Goal: Information Seeking & Learning: Learn about a topic

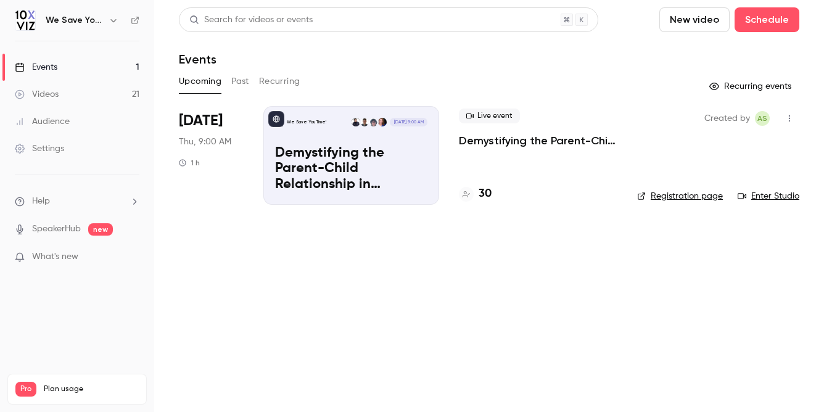
click at [379, 342] on main "Search for videos or events New video Schedule Events Upcoming Past Recurring R…" at bounding box center [489, 206] width 670 height 412
click at [542, 347] on main "Search for videos or events New video Schedule Events Upcoming Past Recurring R…" at bounding box center [489, 206] width 670 height 412
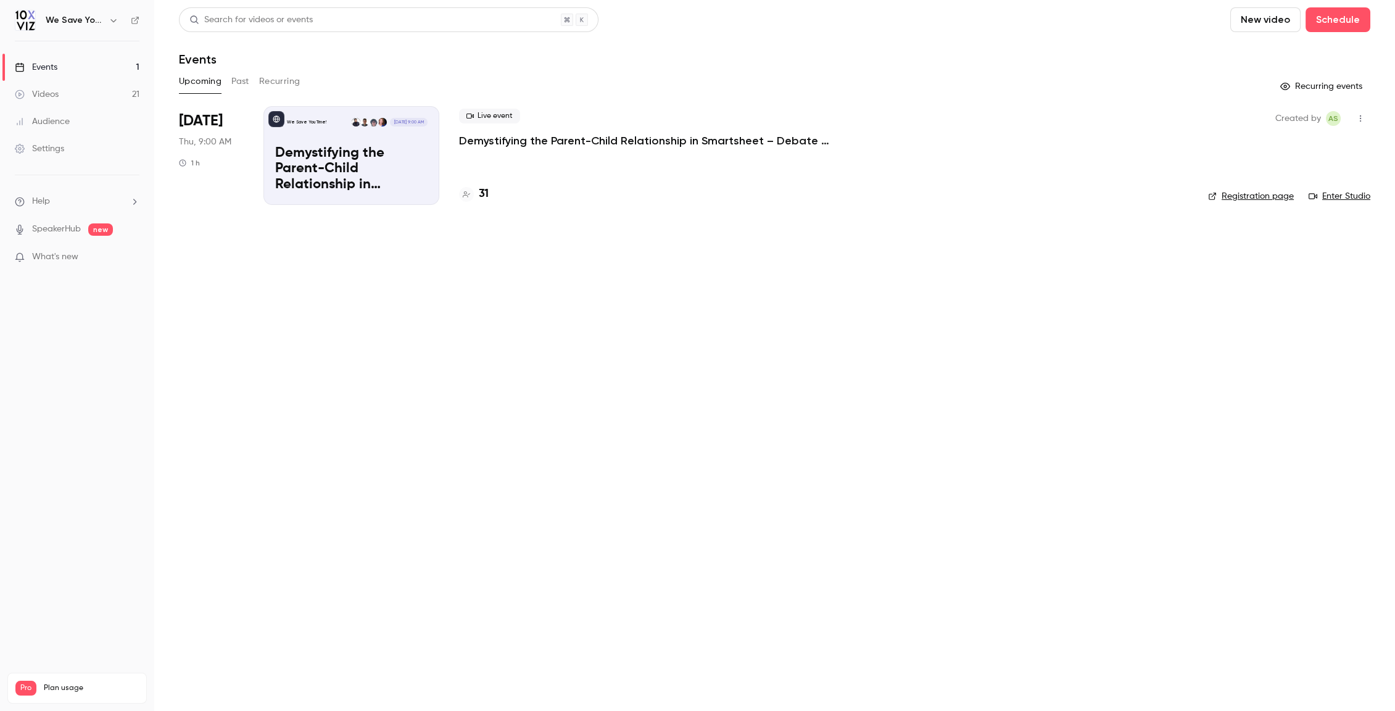
click at [531, 136] on p "Demystifying the Parent-Child Relationship in Smartsheet – Debate at the Dinner…" at bounding box center [644, 140] width 370 height 15
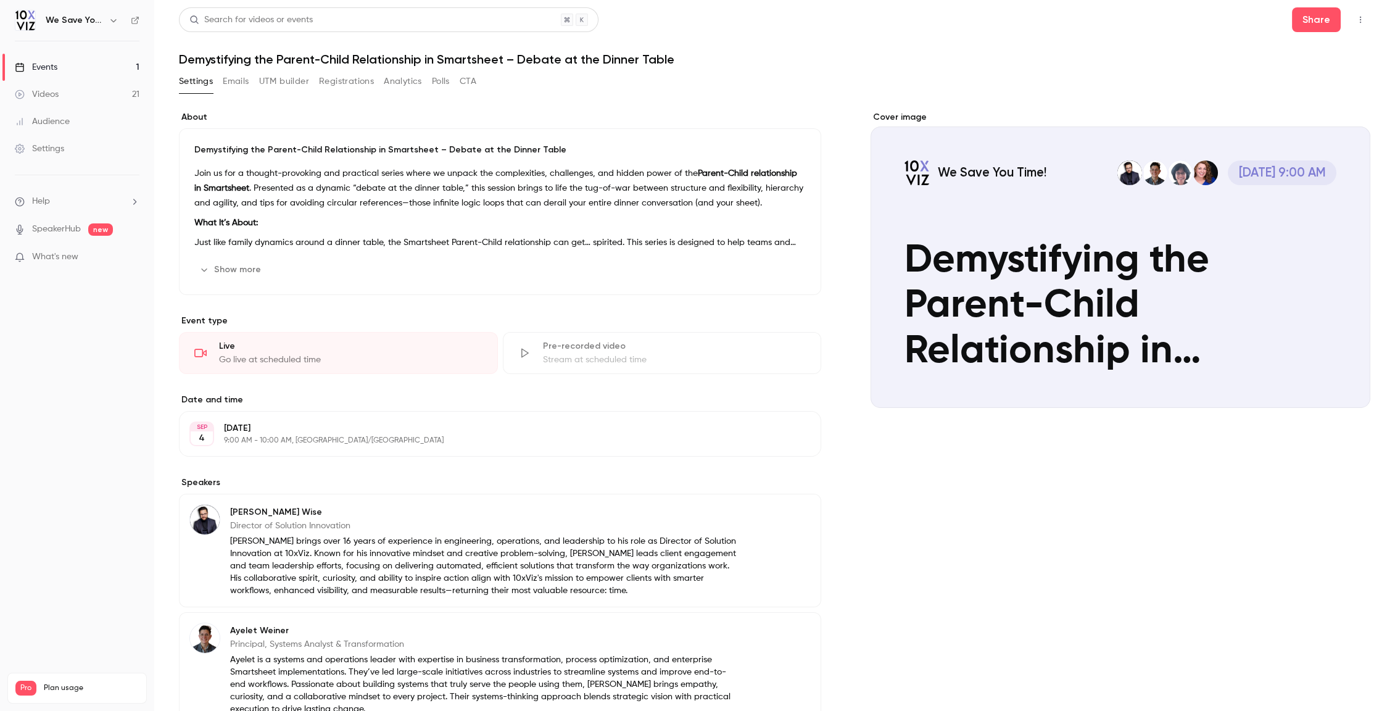
click at [357, 85] on button "Registrations" at bounding box center [346, 82] width 55 height 20
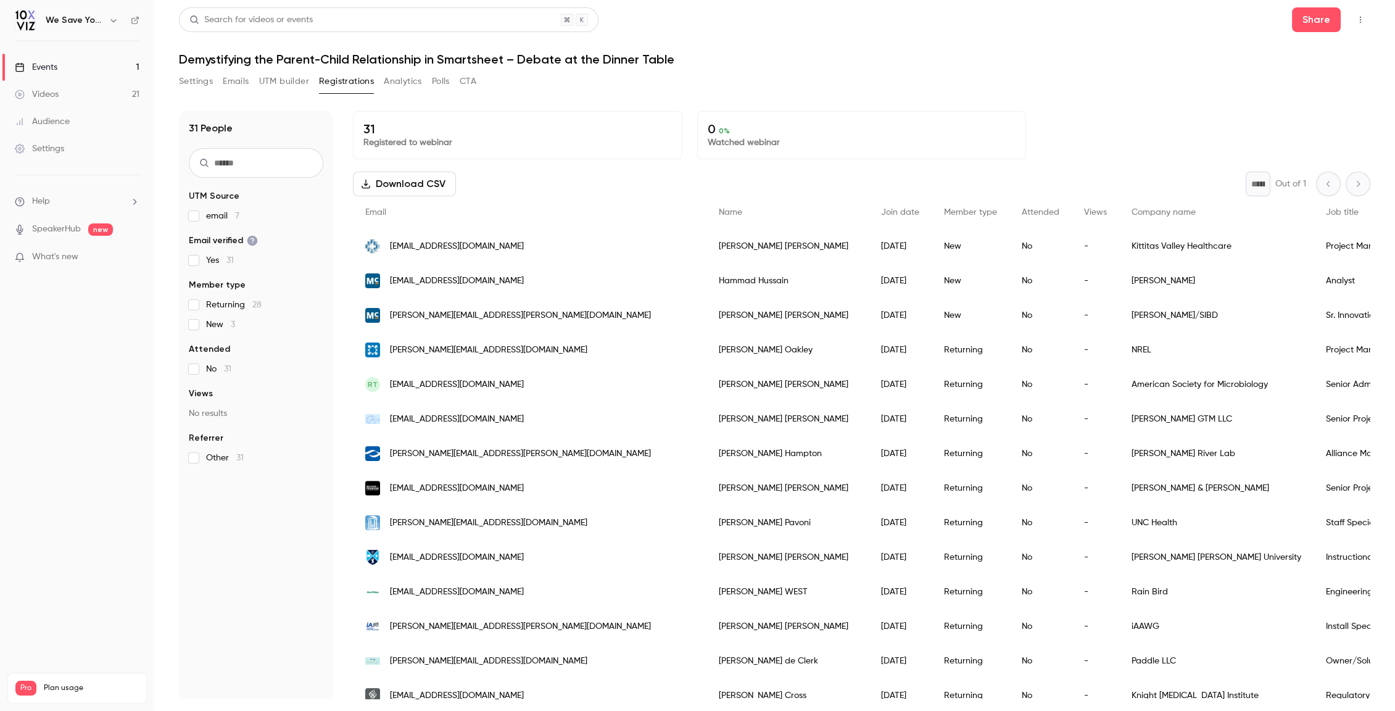
click at [30, 71] on div "Events" at bounding box center [36, 67] width 43 height 12
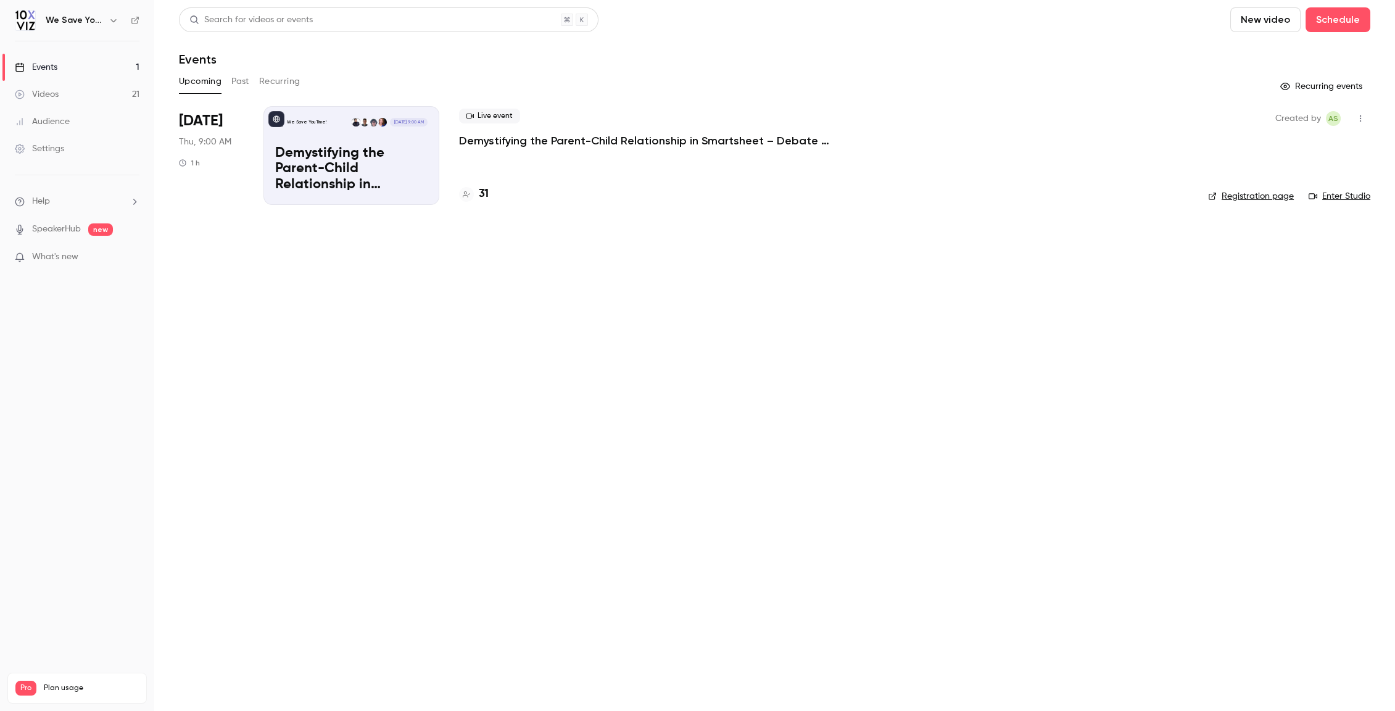
click at [642, 140] on p "Demystifying the Parent-Child Relationship in Smartsheet – Debate at the Dinner…" at bounding box center [644, 140] width 370 height 15
